Goal: Check status

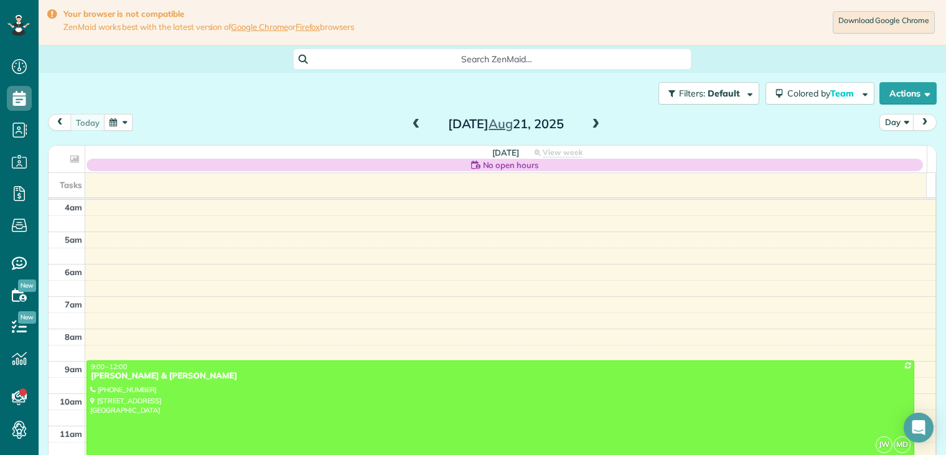
scroll to position [97, 0]
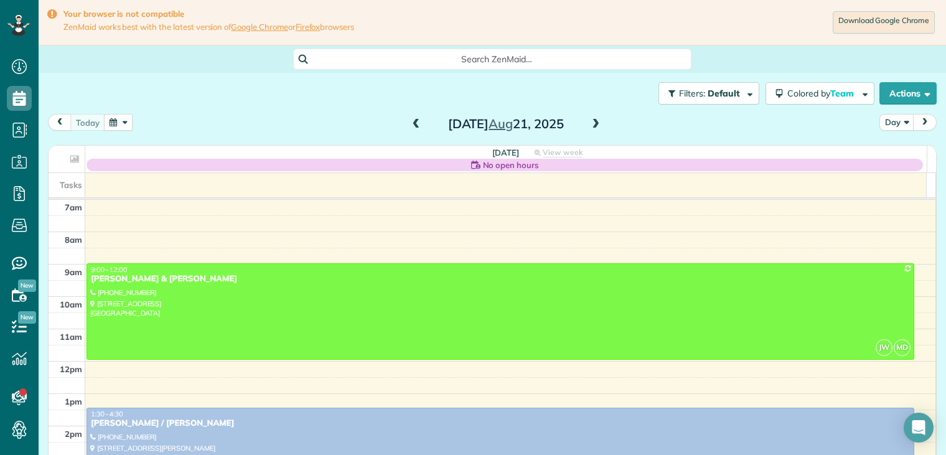
click at [122, 124] on button "button" at bounding box center [118, 122] width 29 height 17
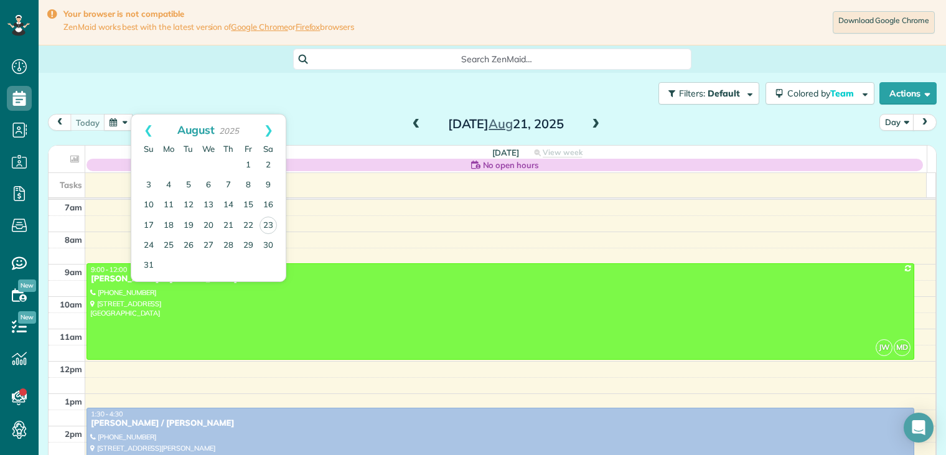
click at [591, 123] on span at bounding box center [596, 124] width 14 height 11
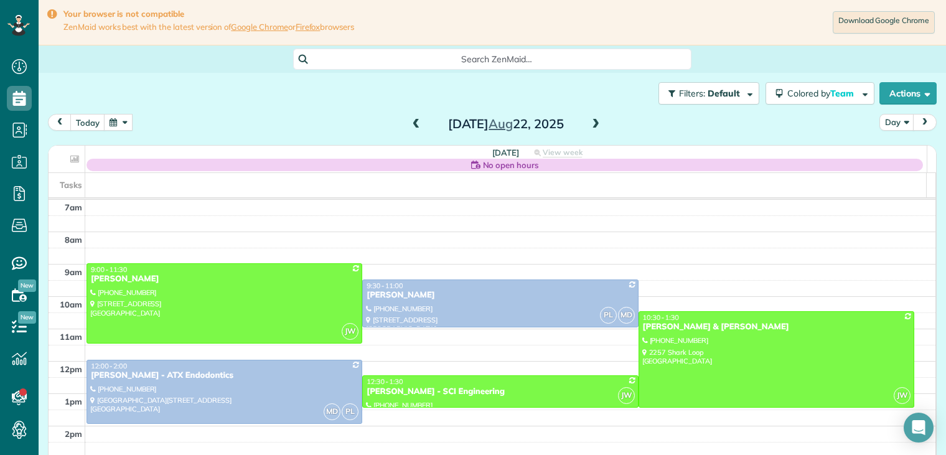
click at [591, 123] on span at bounding box center [596, 124] width 14 height 11
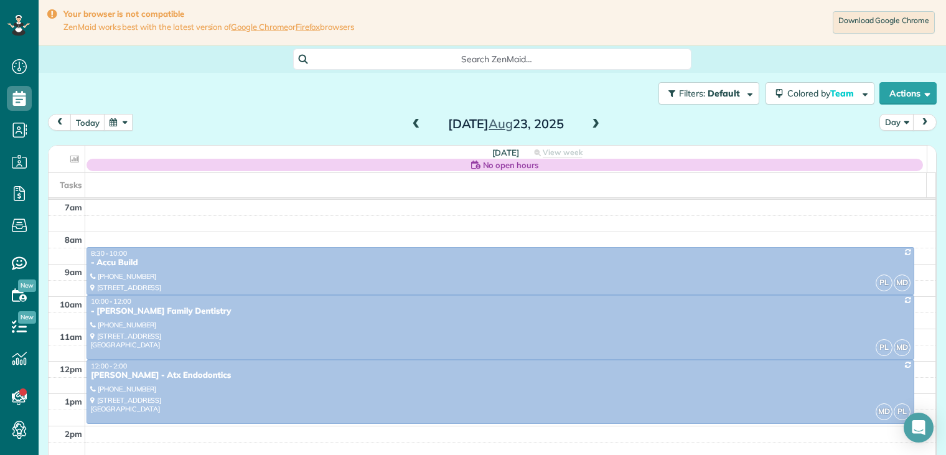
click at [591, 123] on span at bounding box center [596, 124] width 14 height 11
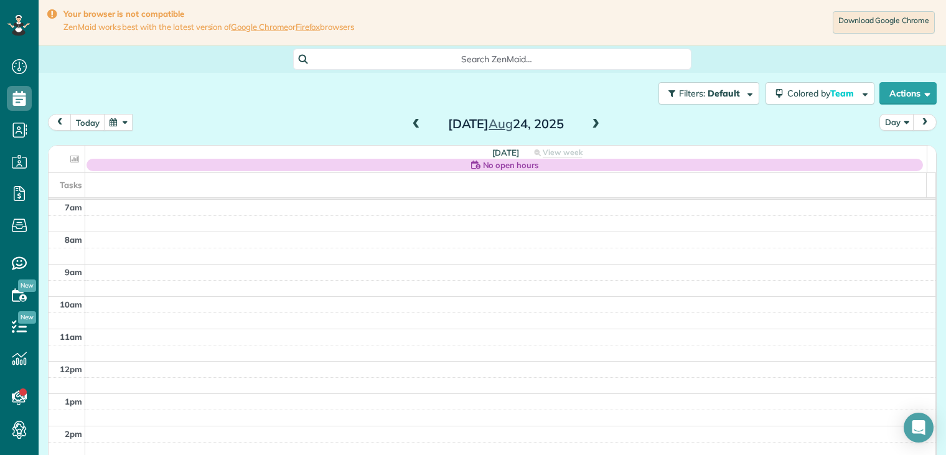
click at [591, 123] on span at bounding box center [596, 124] width 14 height 11
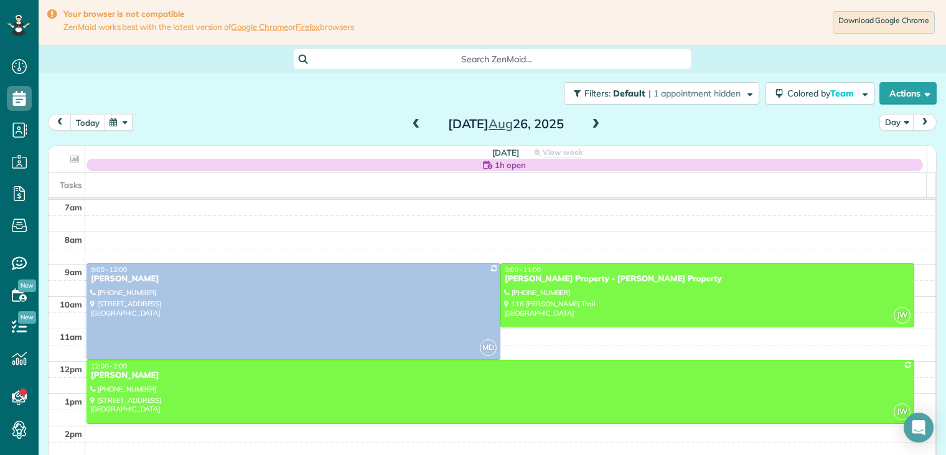
click at [90, 119] on button "today" at bounding box center [87, 122] width 35 height 17
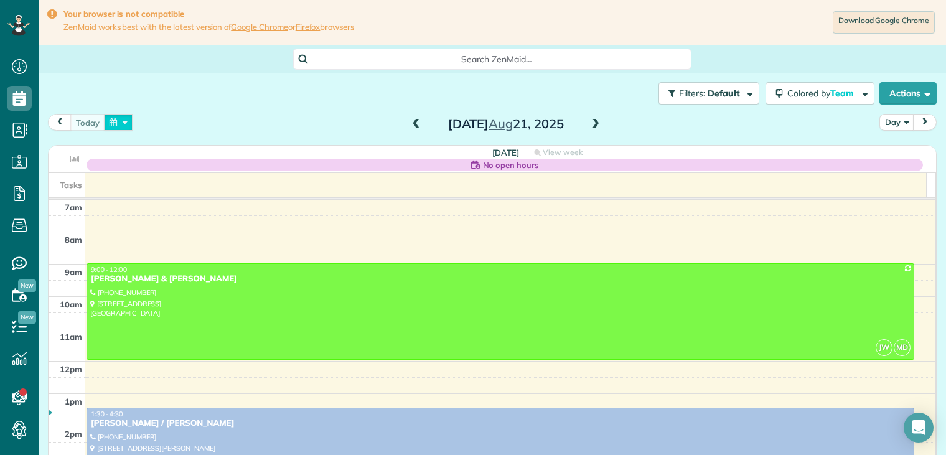
click at [117, 123] on button "button" at bounding box center [118, 122] width 29 height 17
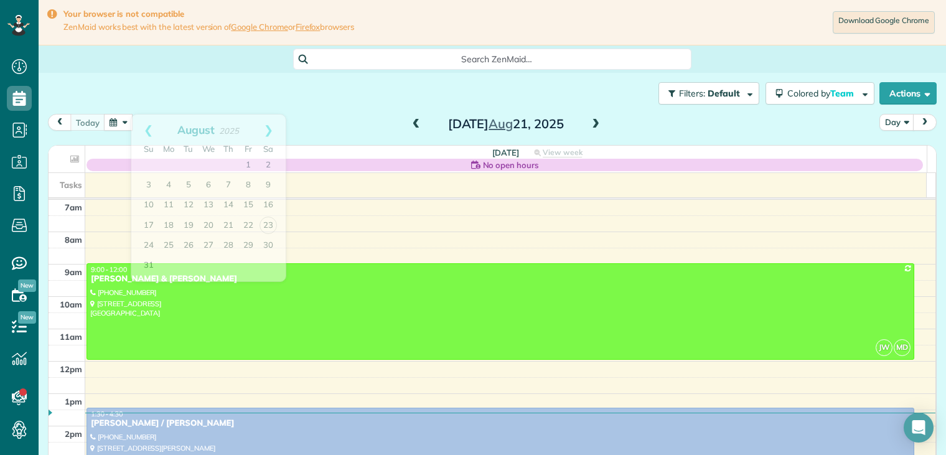
click at [345, 95] on div "Filters: Default | 1 appointment hidden Colored by Team Color by Cleaner Color …" at bounding box center [492, 93] width 907 height 41
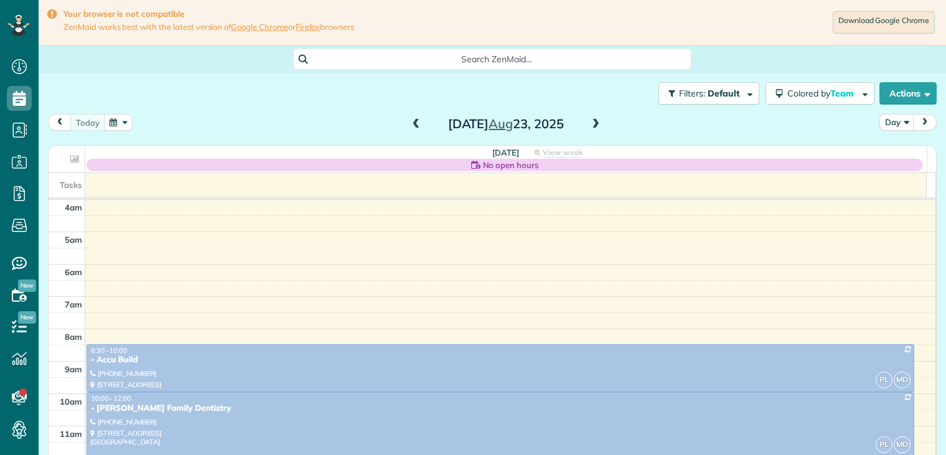
scroll to position [97, 0]
